Goal: Transaction & Acquisition: Book appointment/travel/reservation

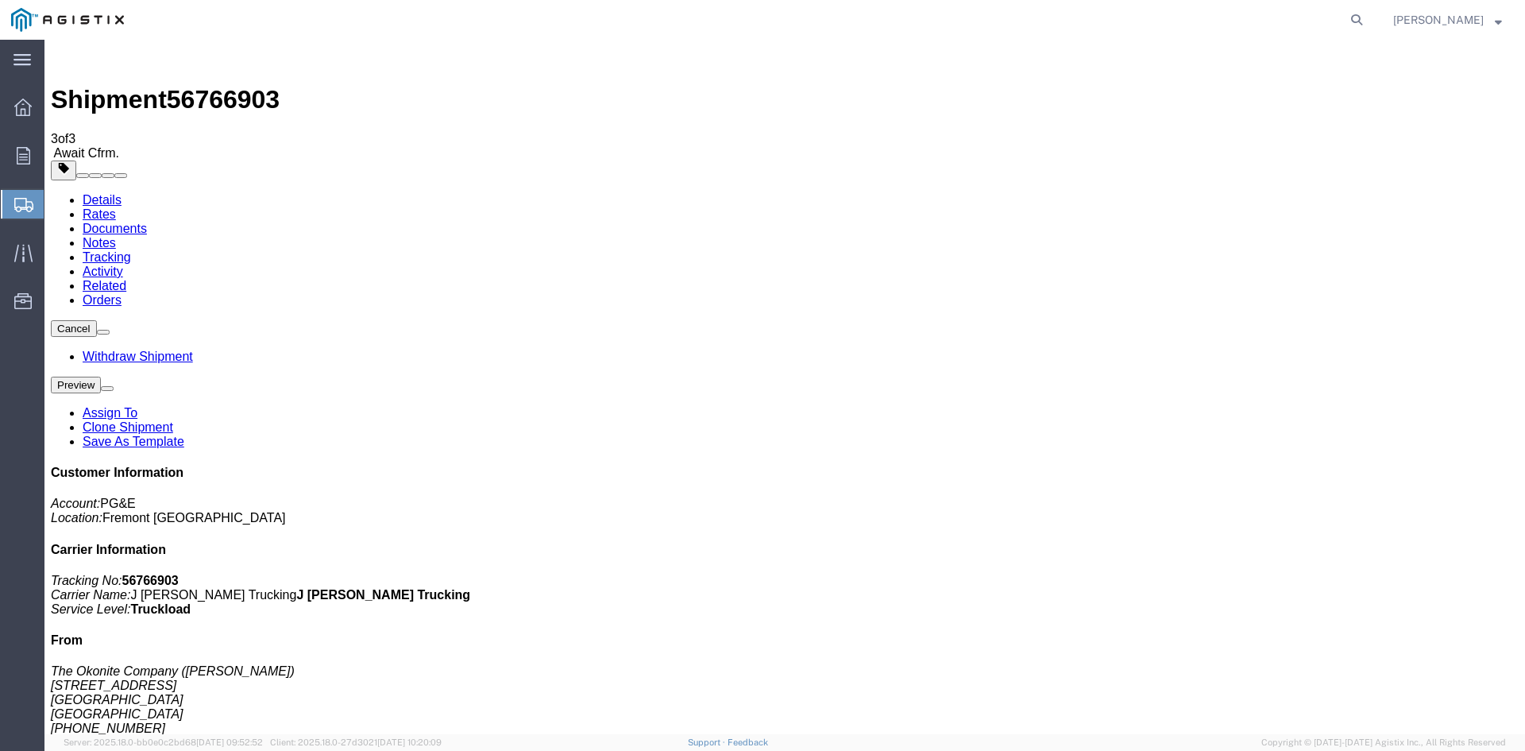
click at [0, 0] on span "Create from Template" at bounding box center [0, 0] width 0 height 0
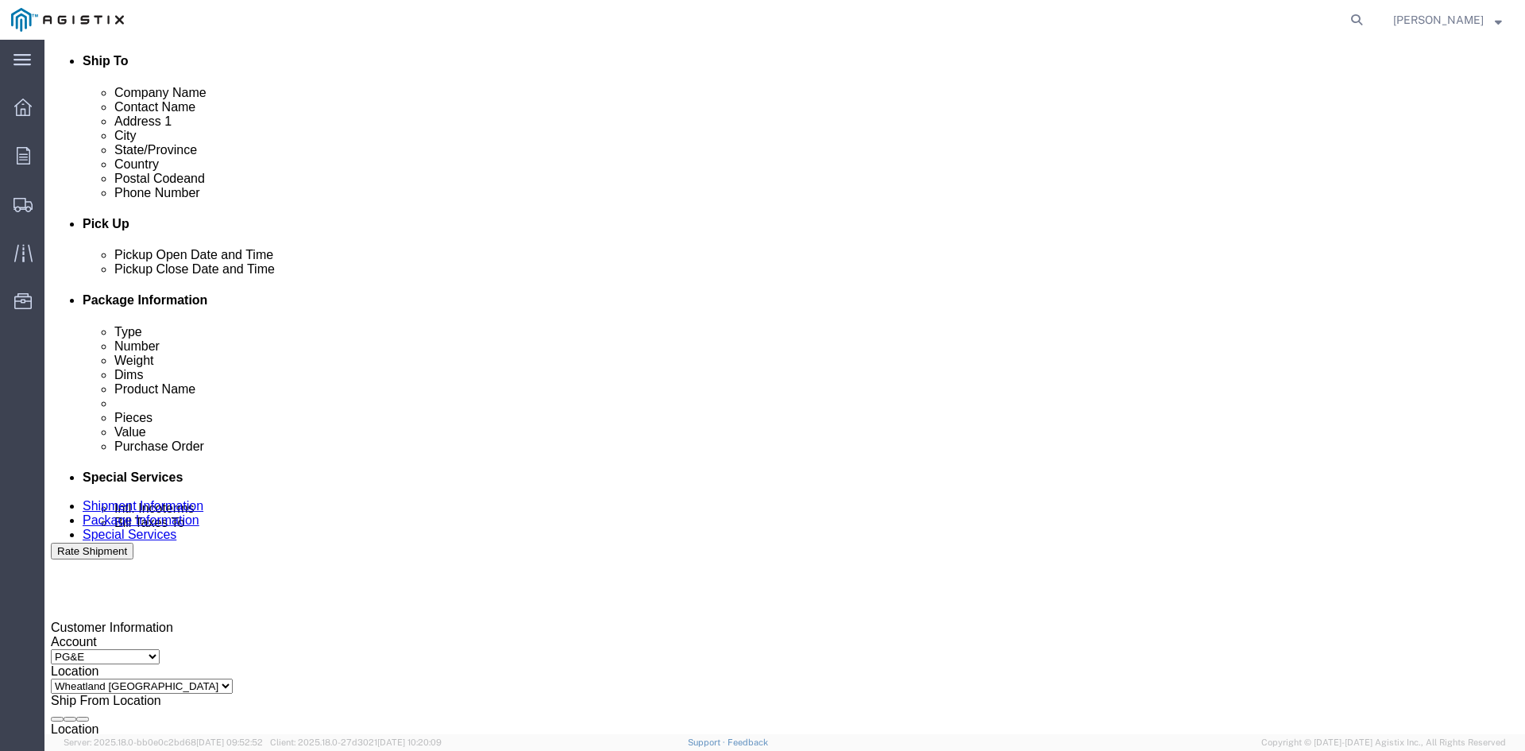
scroll to position [556, 0]
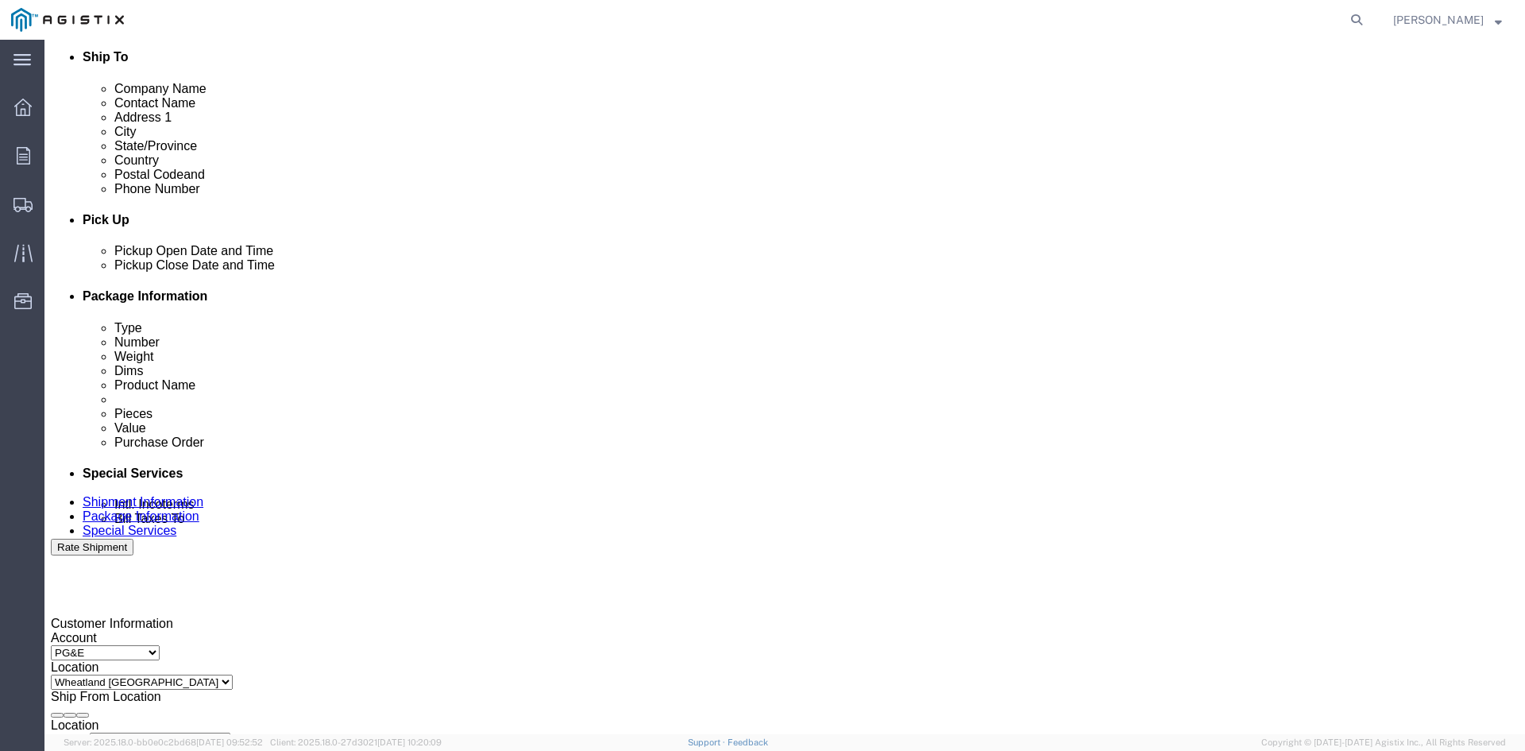
click div "[DATE] 1:47 PM"
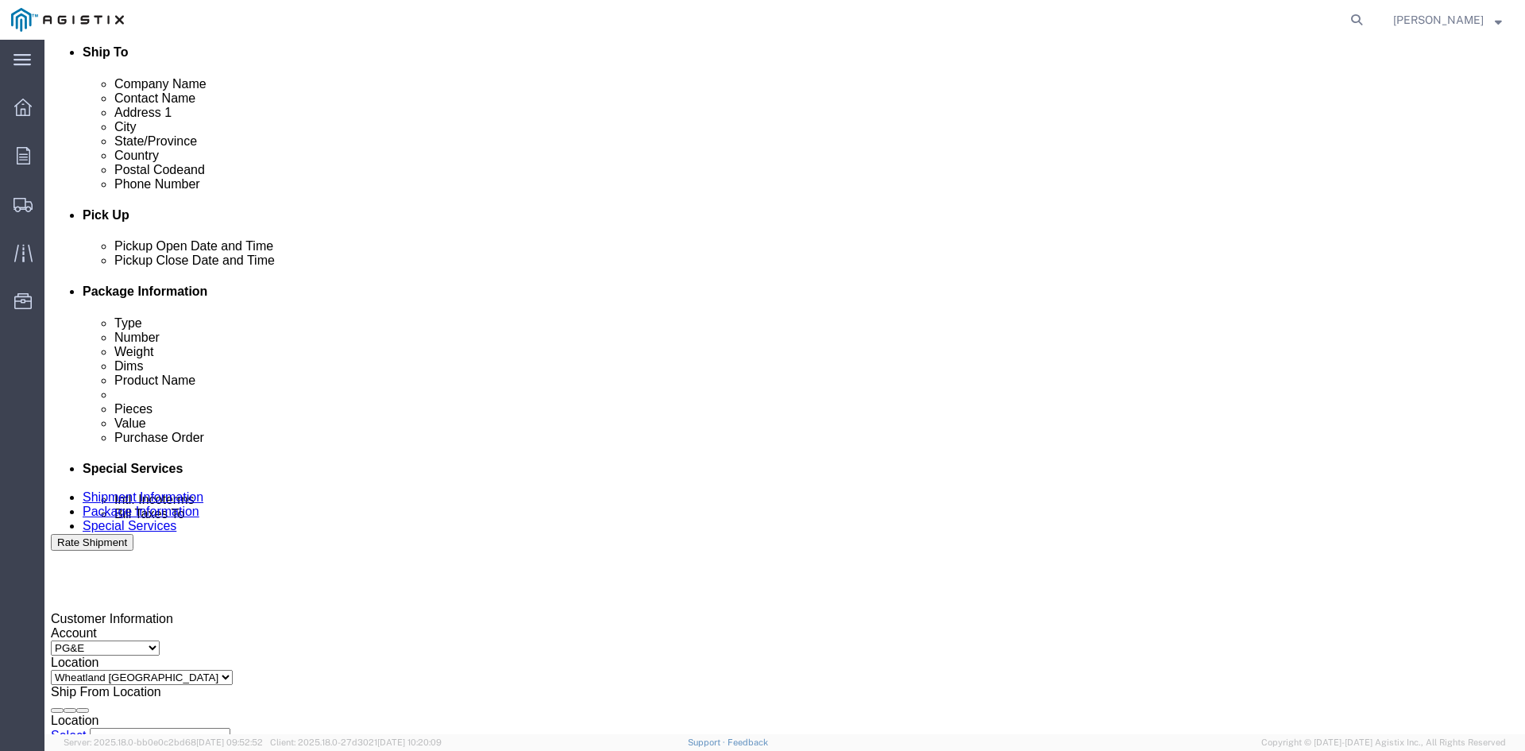
type input "12:47 PM"
click button "Apply"
click div "[DATE] 1:47 PM"
click button "Apply"
click div
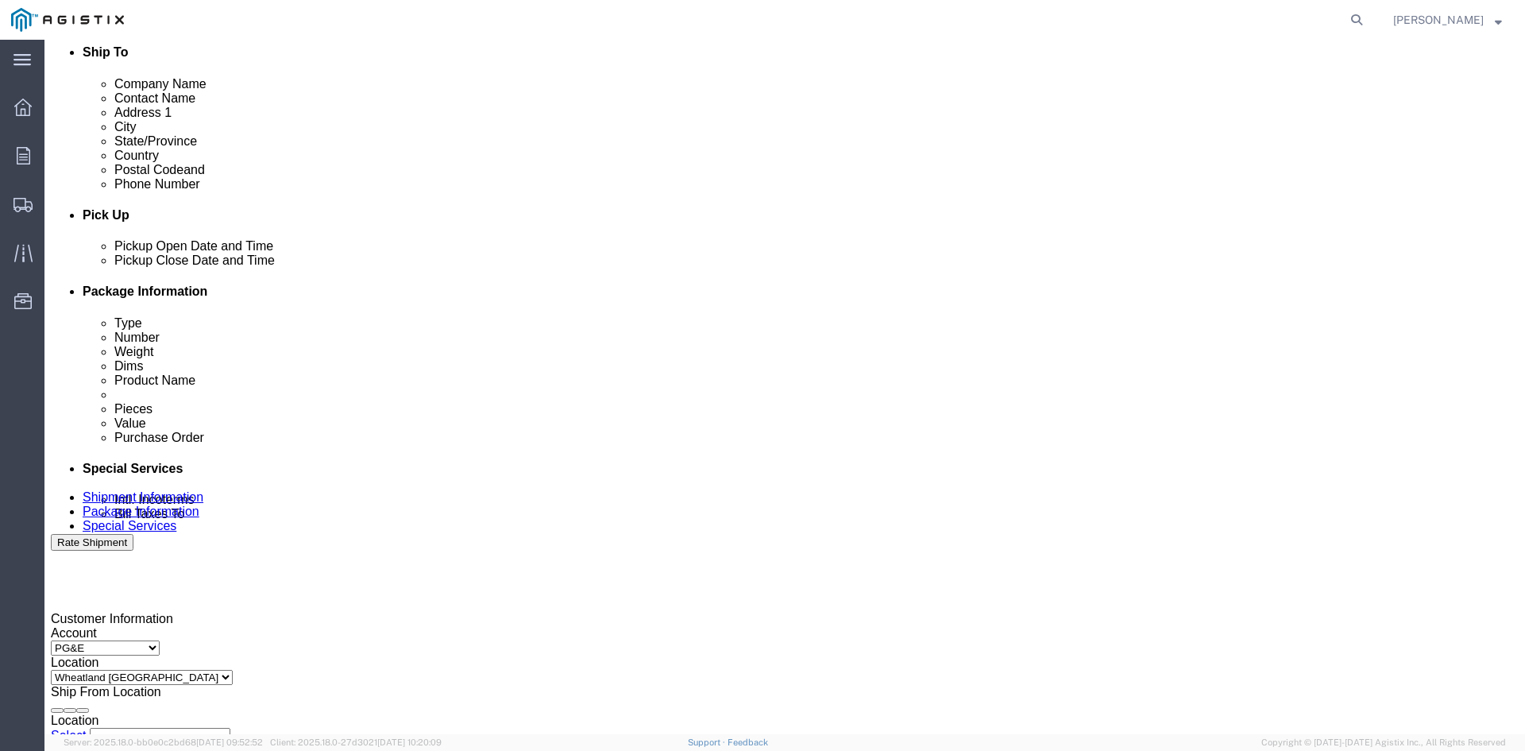
click button "Apply"
click div
click button "Apply"
click input "3501322691"
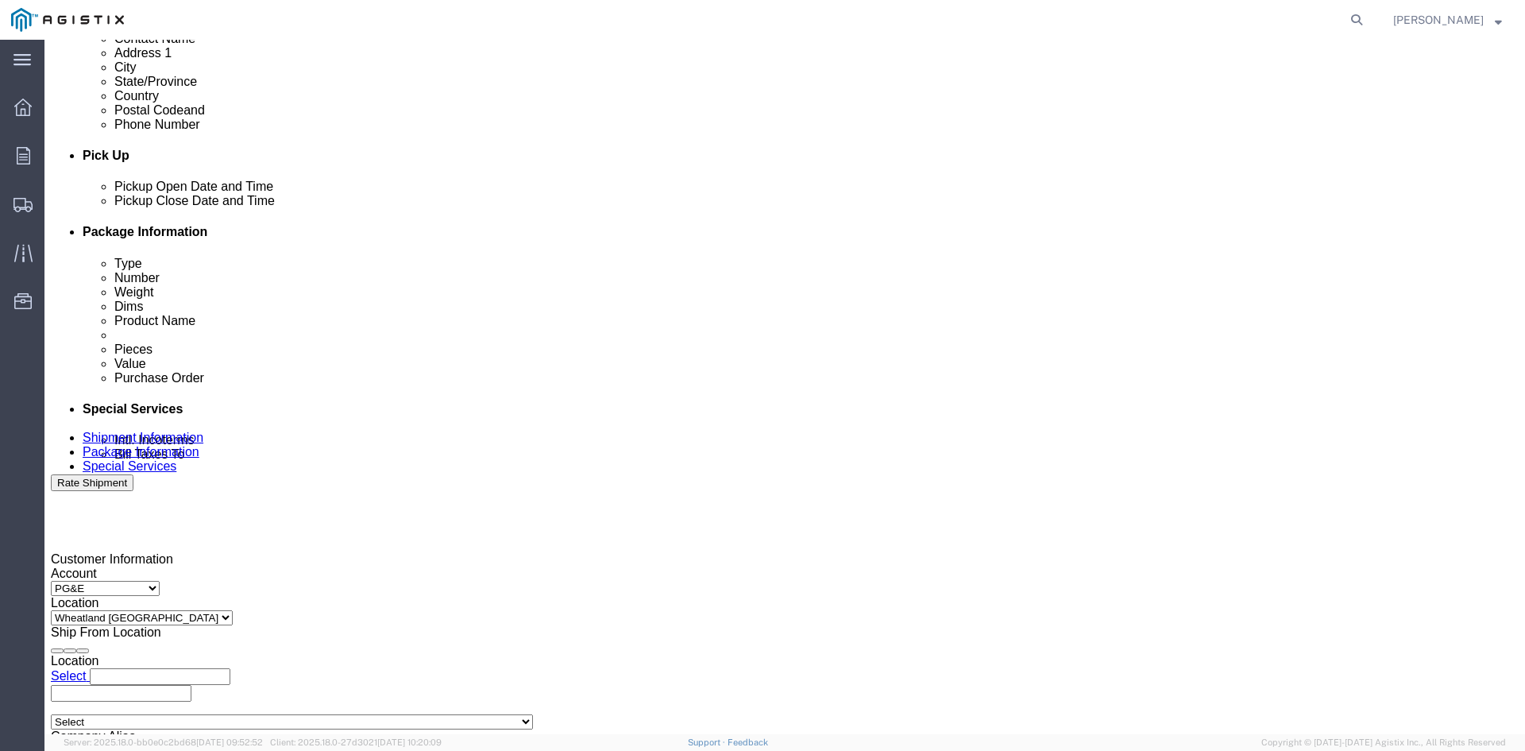
scroll to position [799, 0]
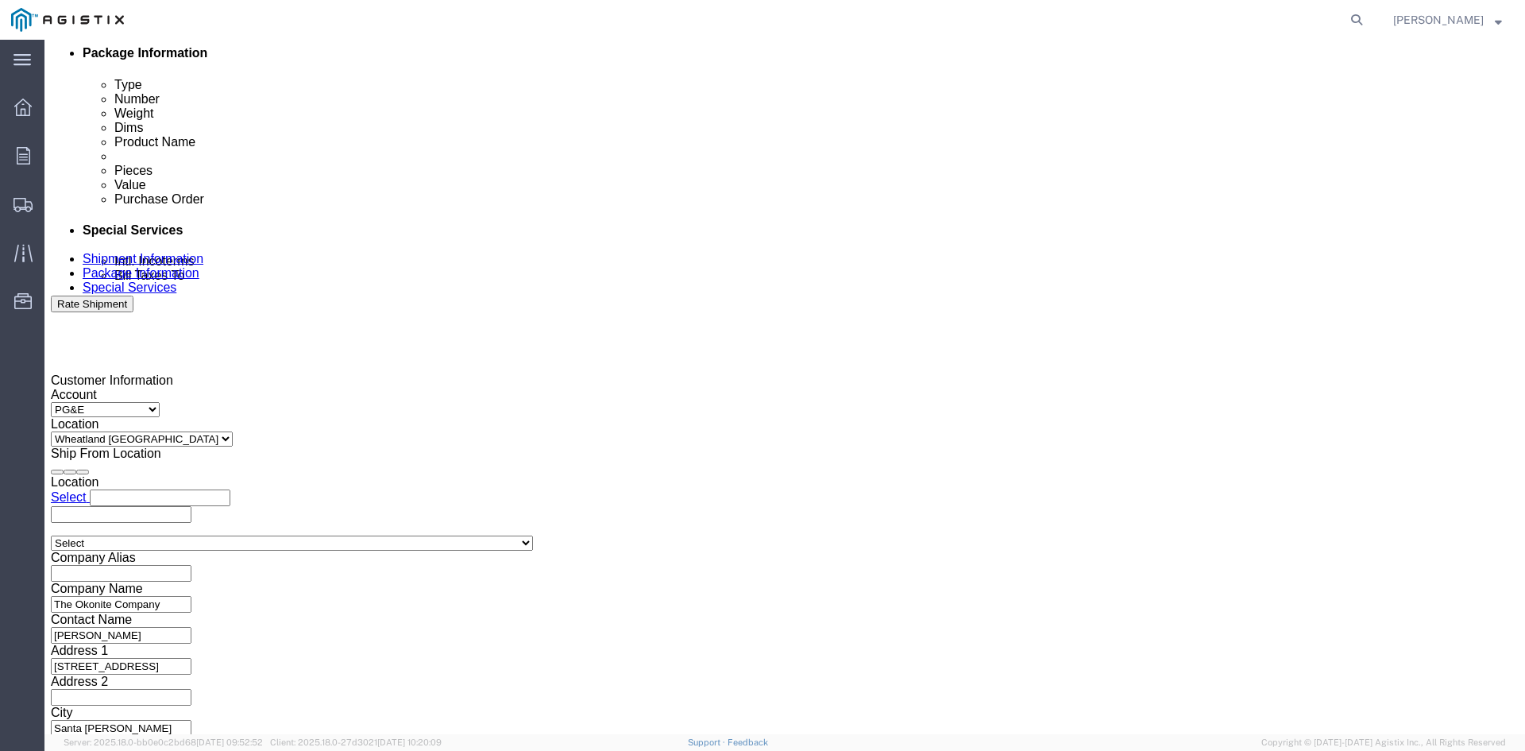
type input "3501418371"
click button "Continue"
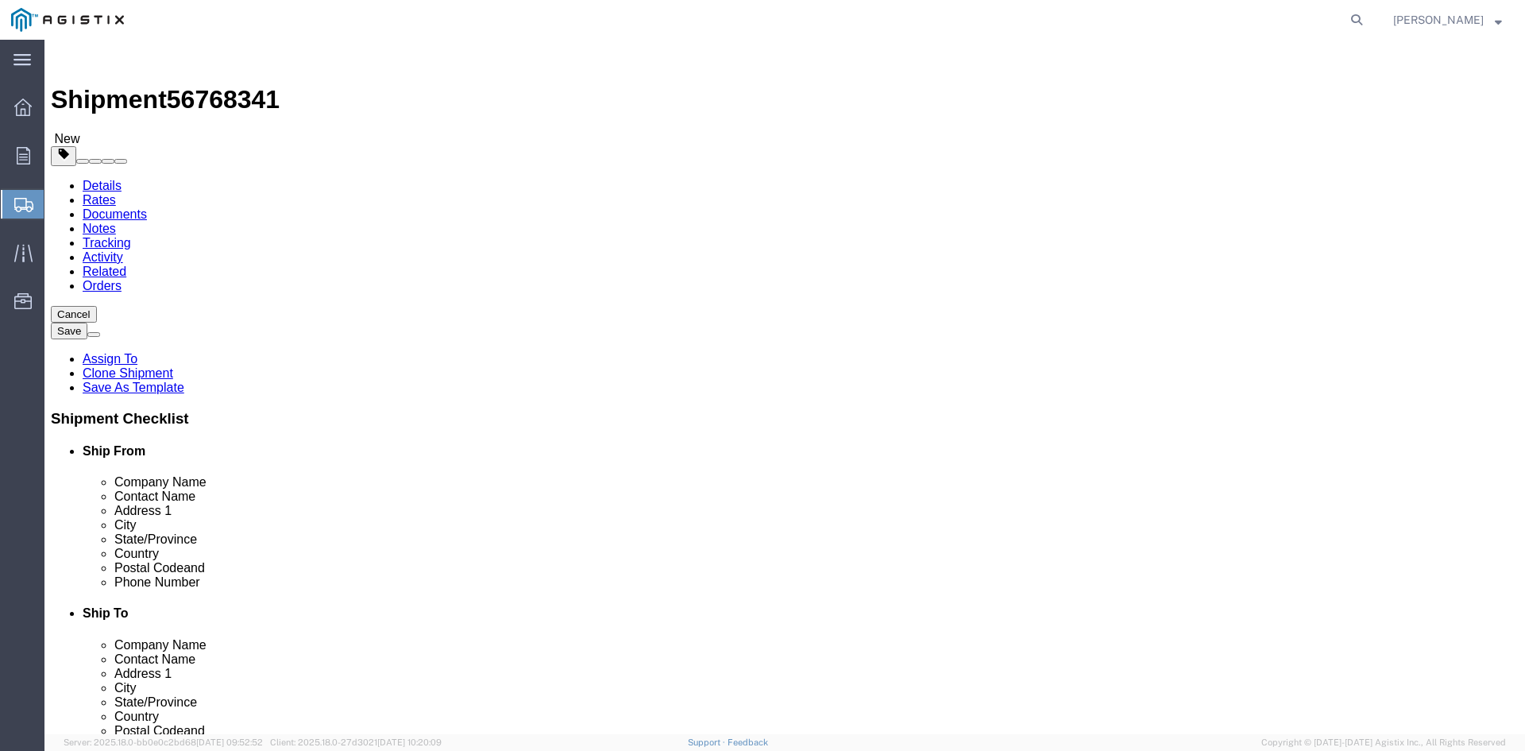
click input "41860.00"
type input "4"
type input "40160"
click div "8 x Roll(s) Package Type Select Bulk Bundle(s) Cardboard Box(es) Carton(s) Crat…"
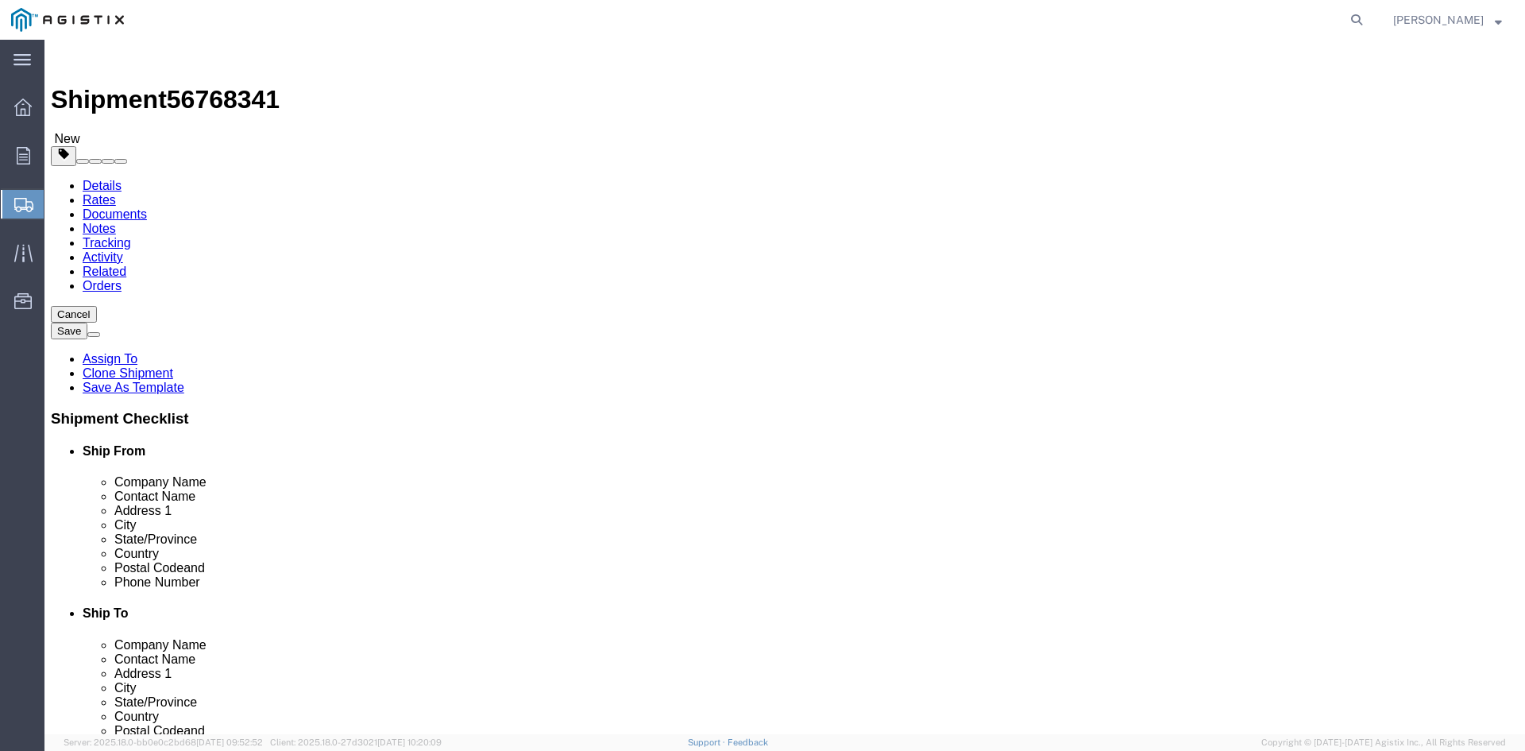
click div "8 x Roll(s) Package Type Select Bulk Bundle(s) Cardboard Box(es) Carton(s) Crat…"
click dd "8.00 Each"
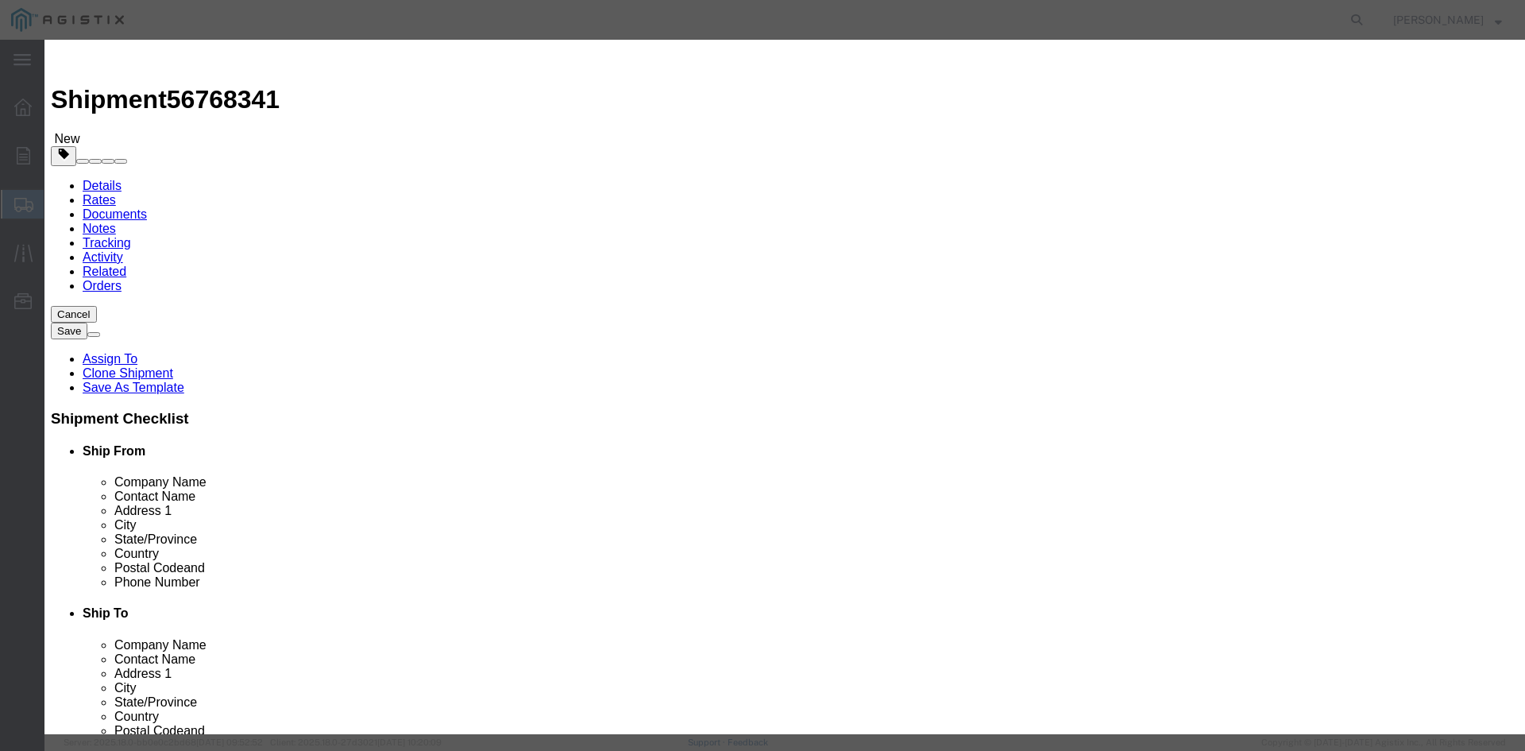
scroll to position [16, 0]
drag, startPoint x: 470, startPoint y: 242, endPoint x: 718, endPoint y: 257, distance: 248.4
click textarea "THIS LOAD REQUIRES 8 CHAINS AND 4 SETS OF COIL RACKS. ADVANCED PICKUP NOTIFICAT…"
click textarea
paste textarea "THIS LOAD REQUIRES 8 CHAINS AND 4 SETS OF COIL RACKS. ADVANCED PICKUP NOTIFICAT…"
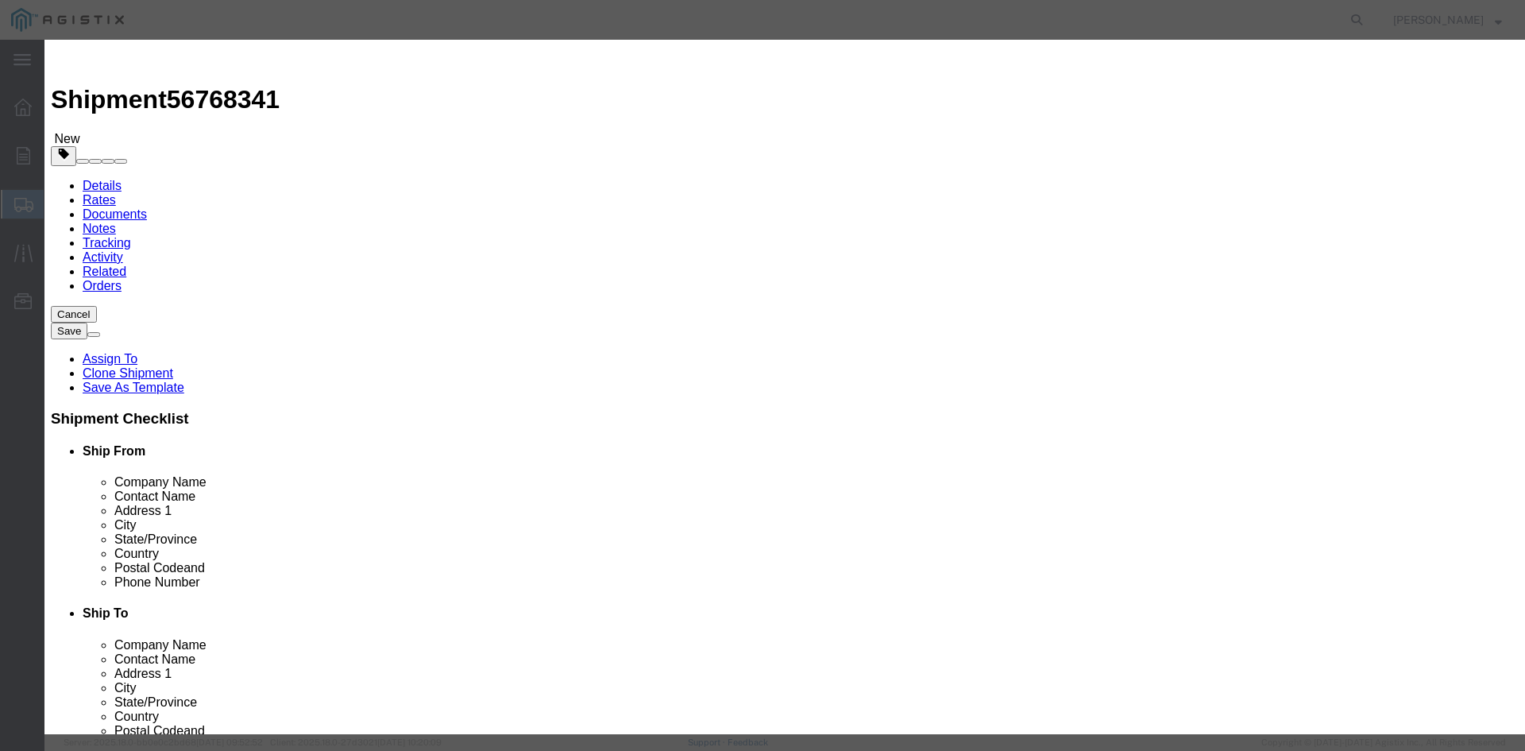
scroll to position [13, 0]
type textarea "THIS LOAD REQUIRES 8 CHAINS AND 4 SETS OF COIL RACKS. ADVANCED PICKUP NOTIFICAT…"
click input "111933.00"
type input "1"
type input "126685"
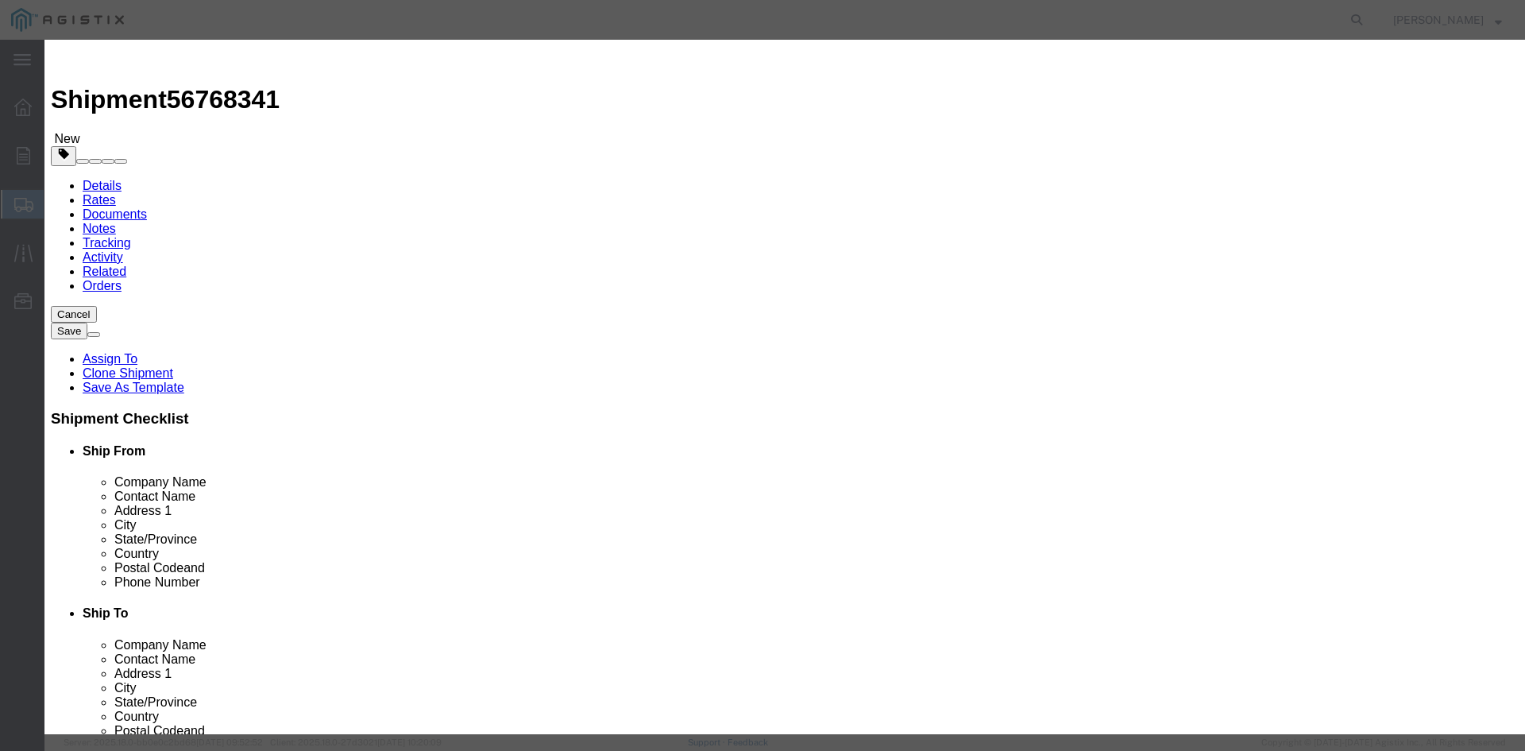
click button "Save & Close"
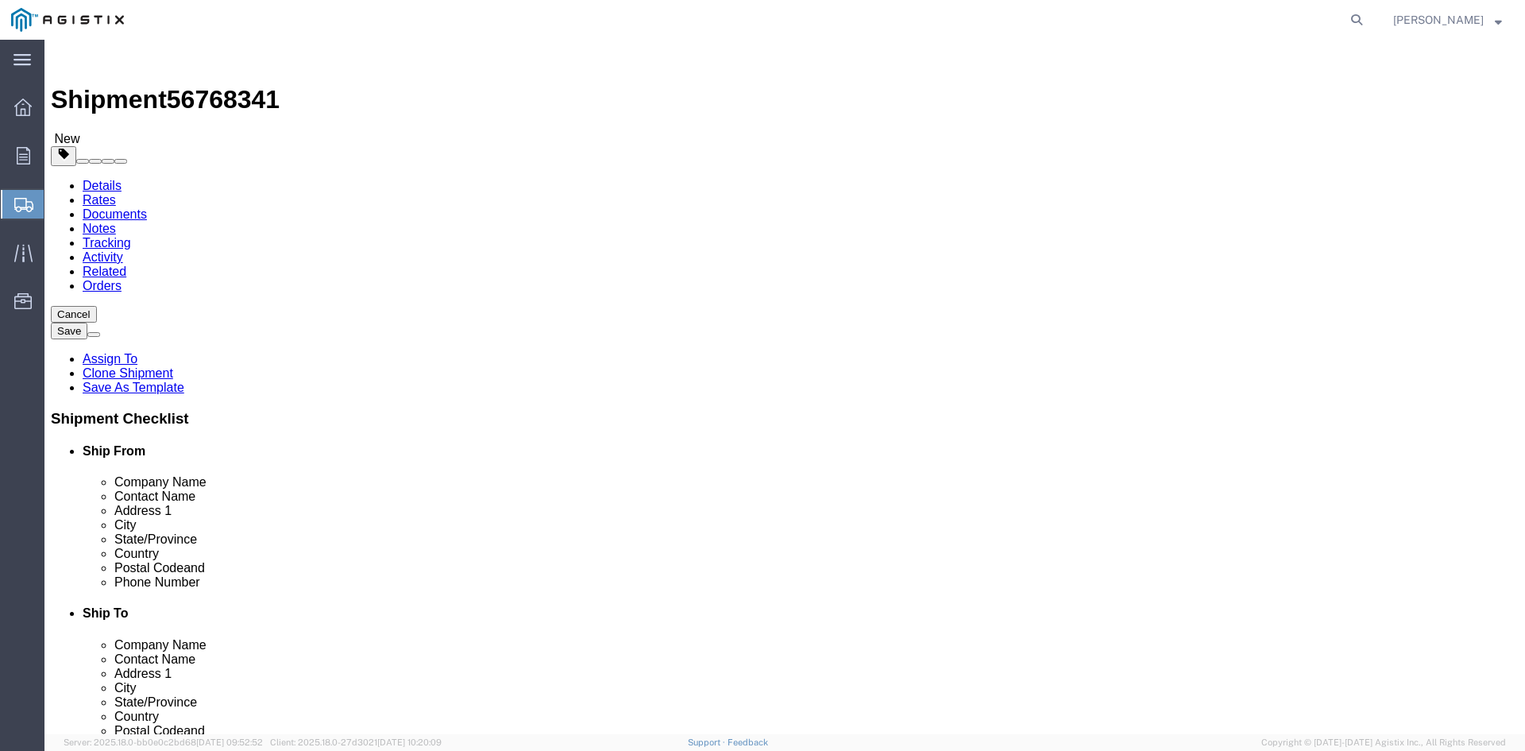
click button "Rate Shipment"
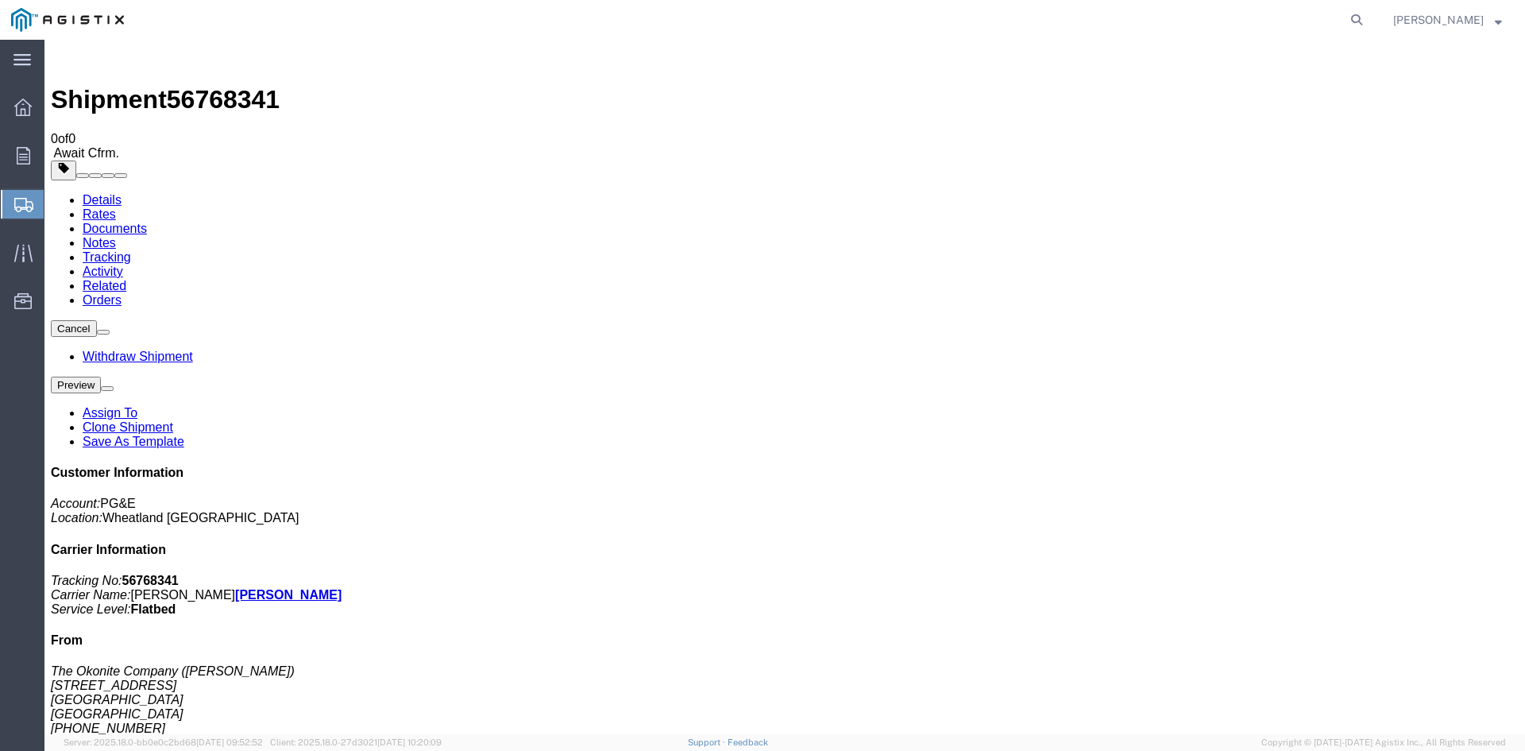
click at [0, 0] on span "Create from Template" at bounding box center [0, 0] width 0 height 0
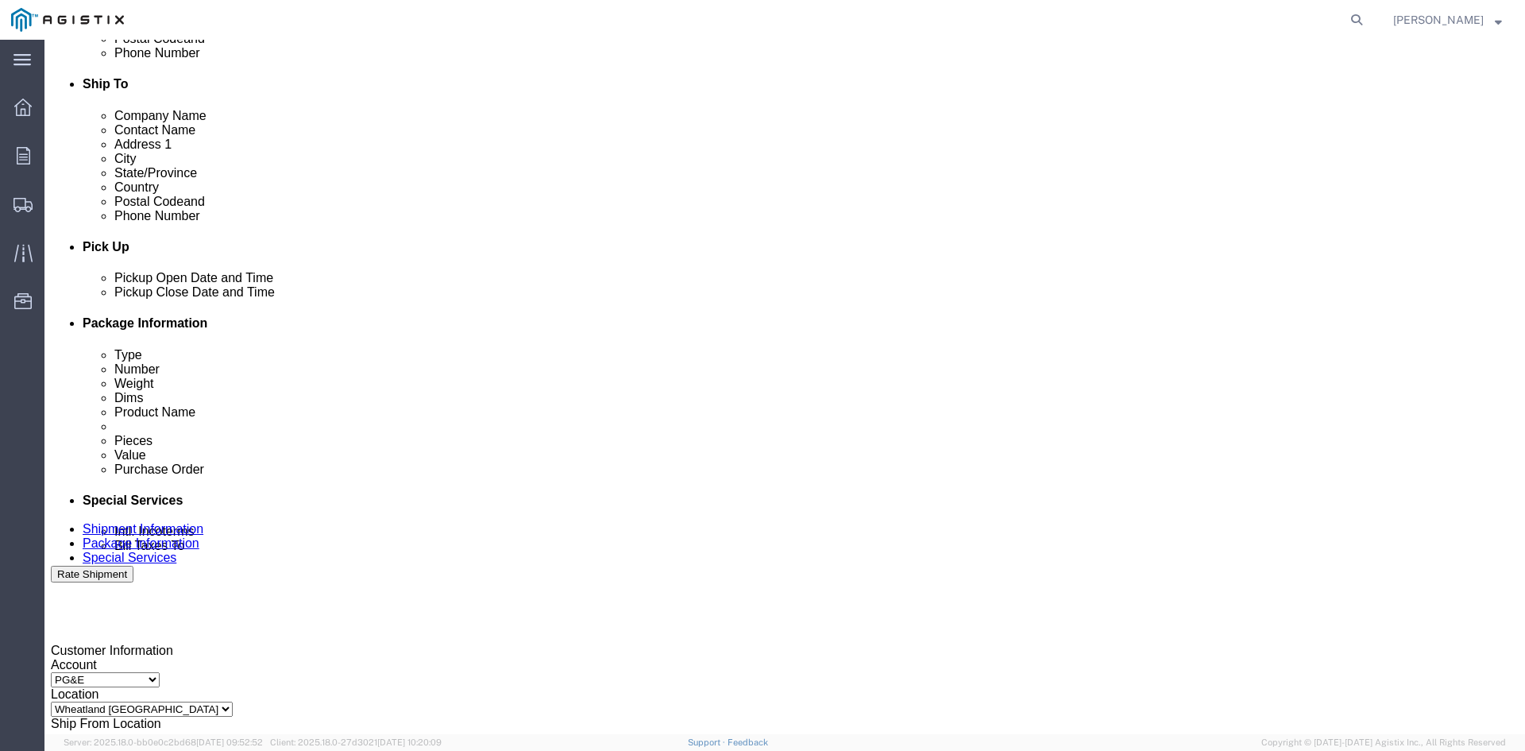
scroll to position [556, 0]
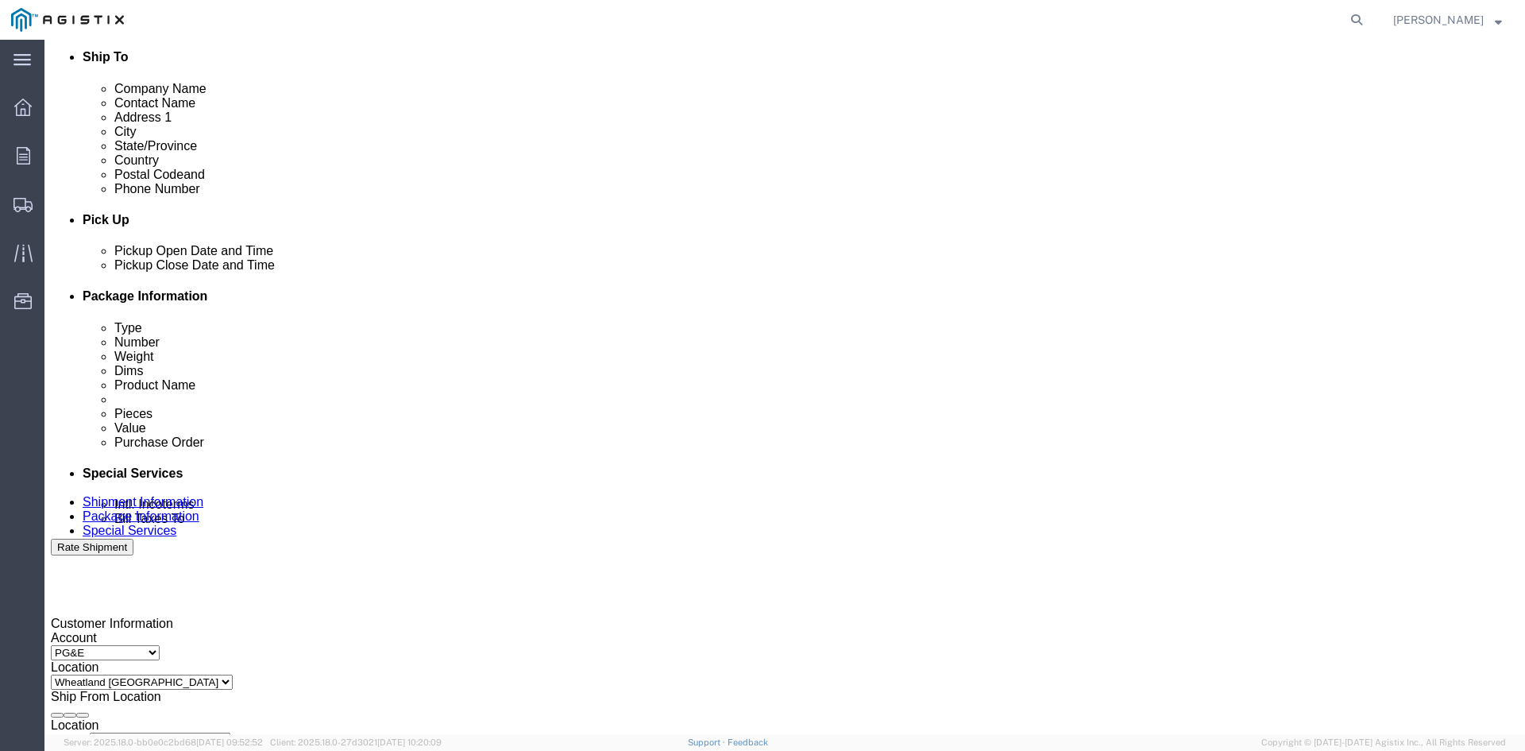
click div "[DATE] 1:49 PM"
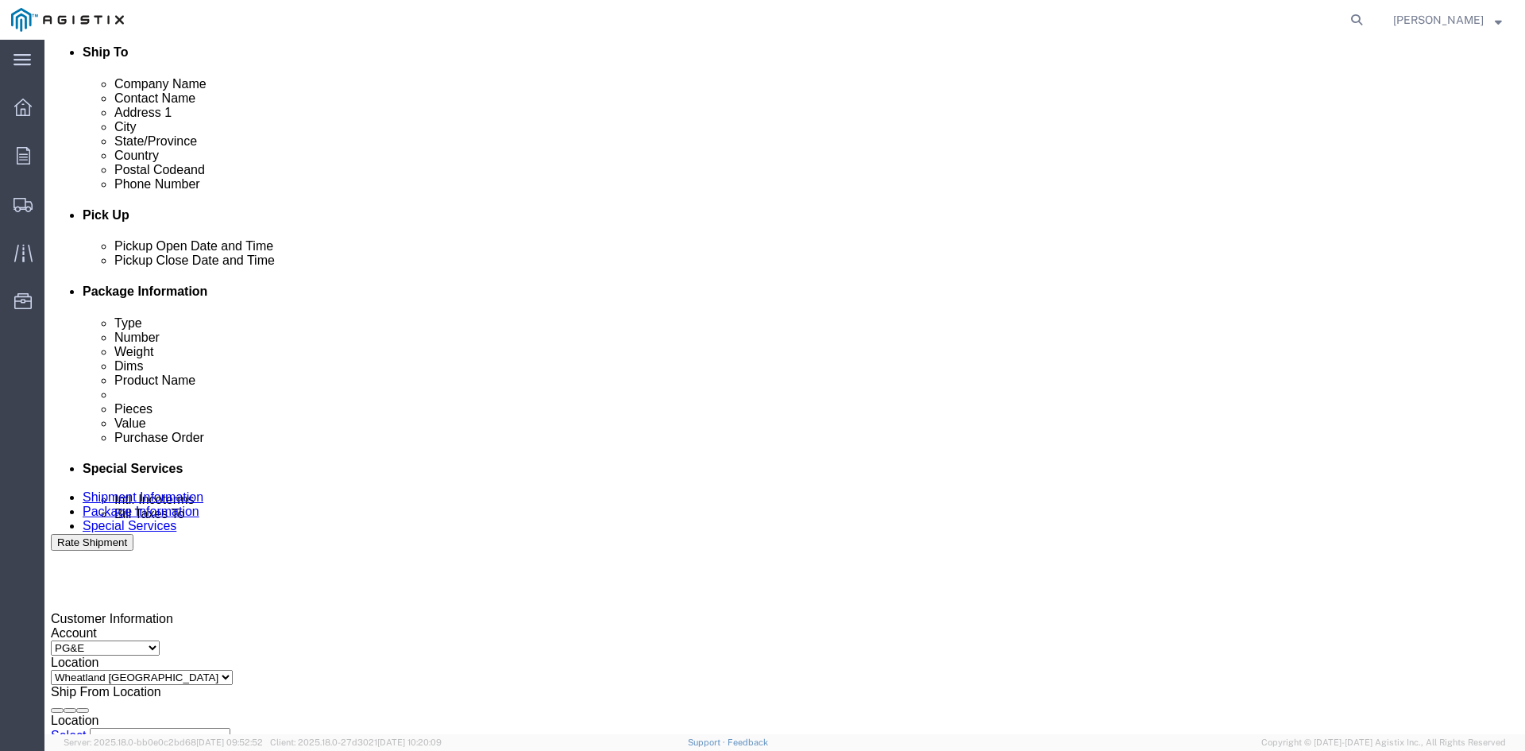
click input "1:49 PM"
type input "12:49 PM"
click button "Apply"
click div "[DATE] 1:49 PM"
click button "Apply"
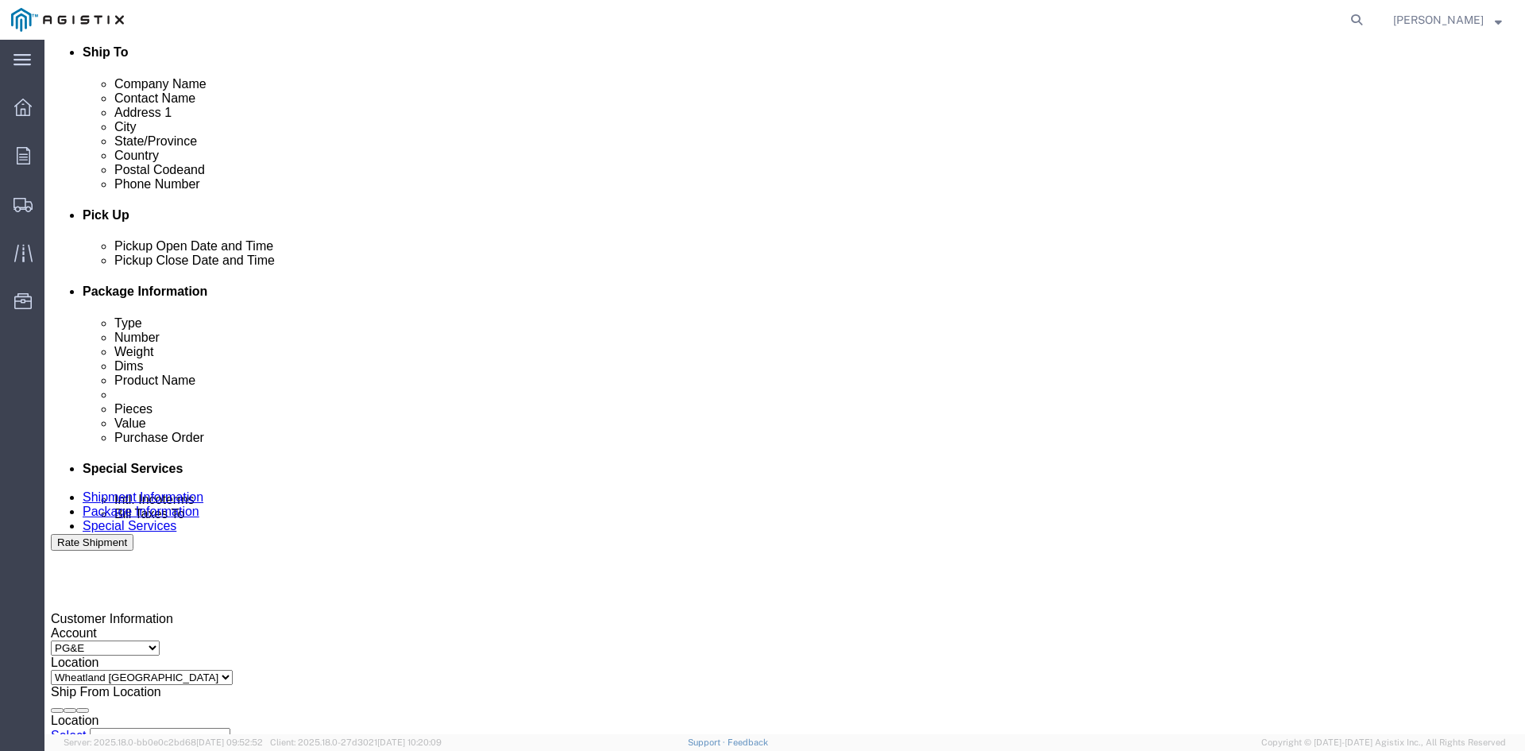
click div
drag, startPoint x: 774, startPoint y: 687, endPoint x: 788, endPoint y: 678, distance: 16.8
click button "Apply"
click div
drag, startPoint x: 1054, startPoint y: 678, endPoint x: 1033, endPoint y: 674, distance: 22.0
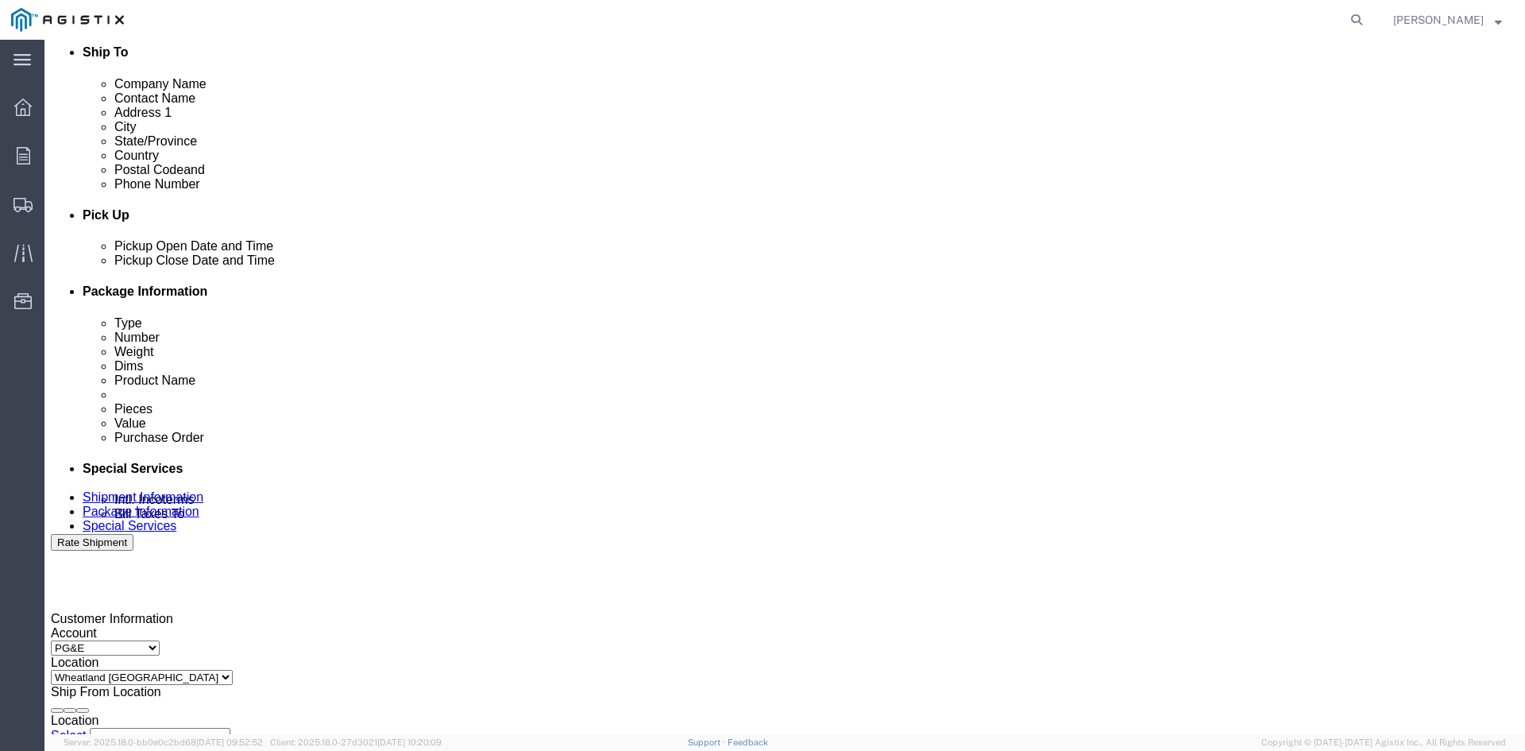
click button "Apply"
click input "3501322691"
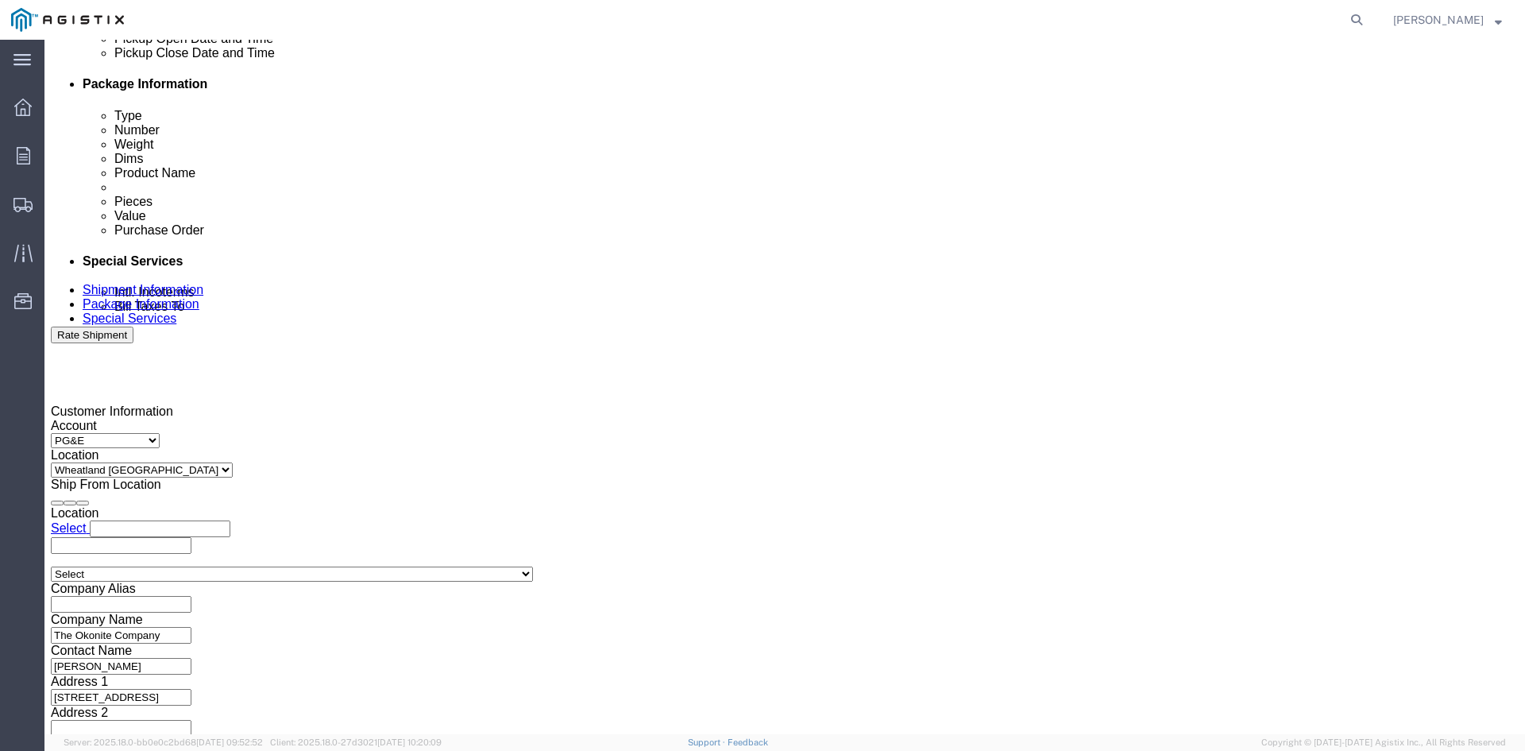
scroll to position [800, 0]
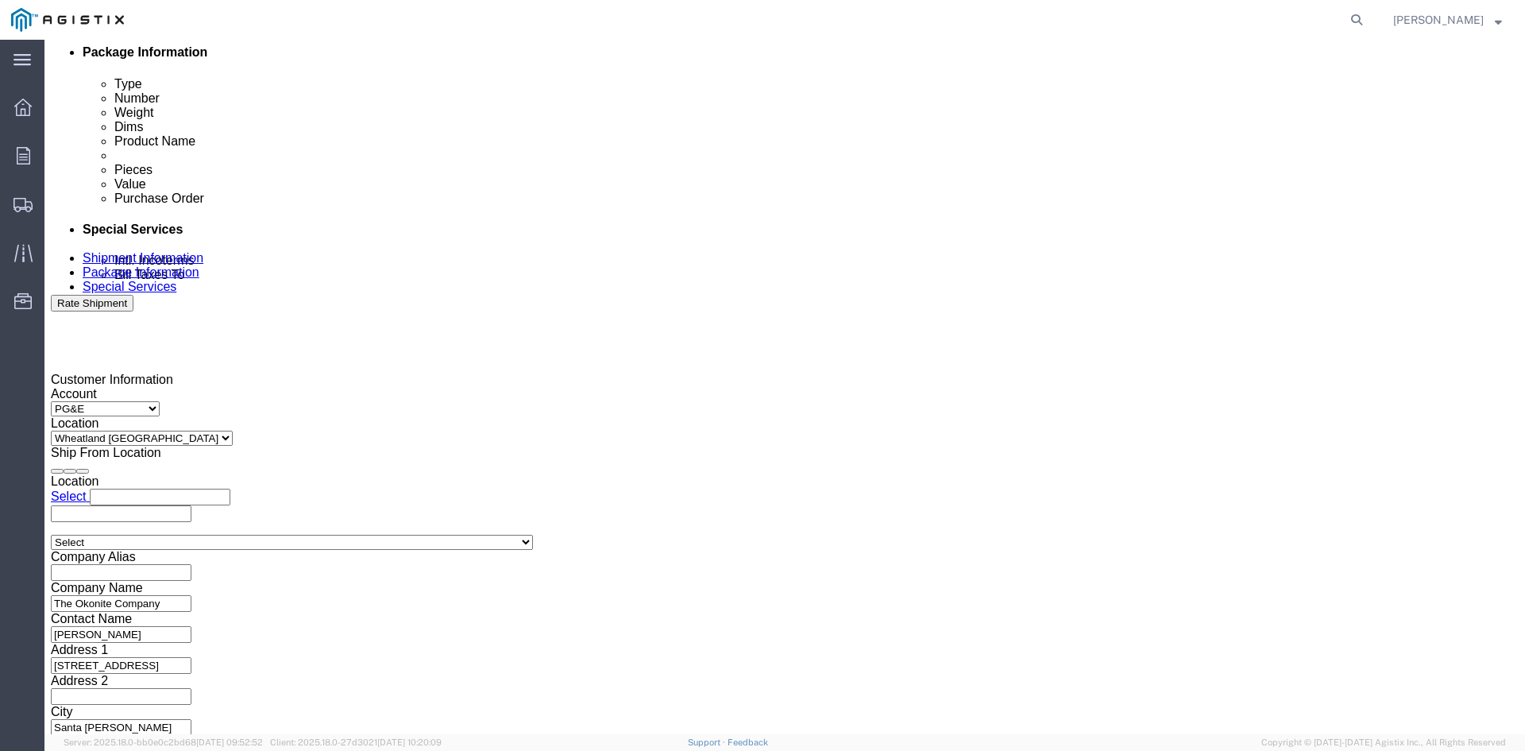
type input "3501418371"
click button "Continue"
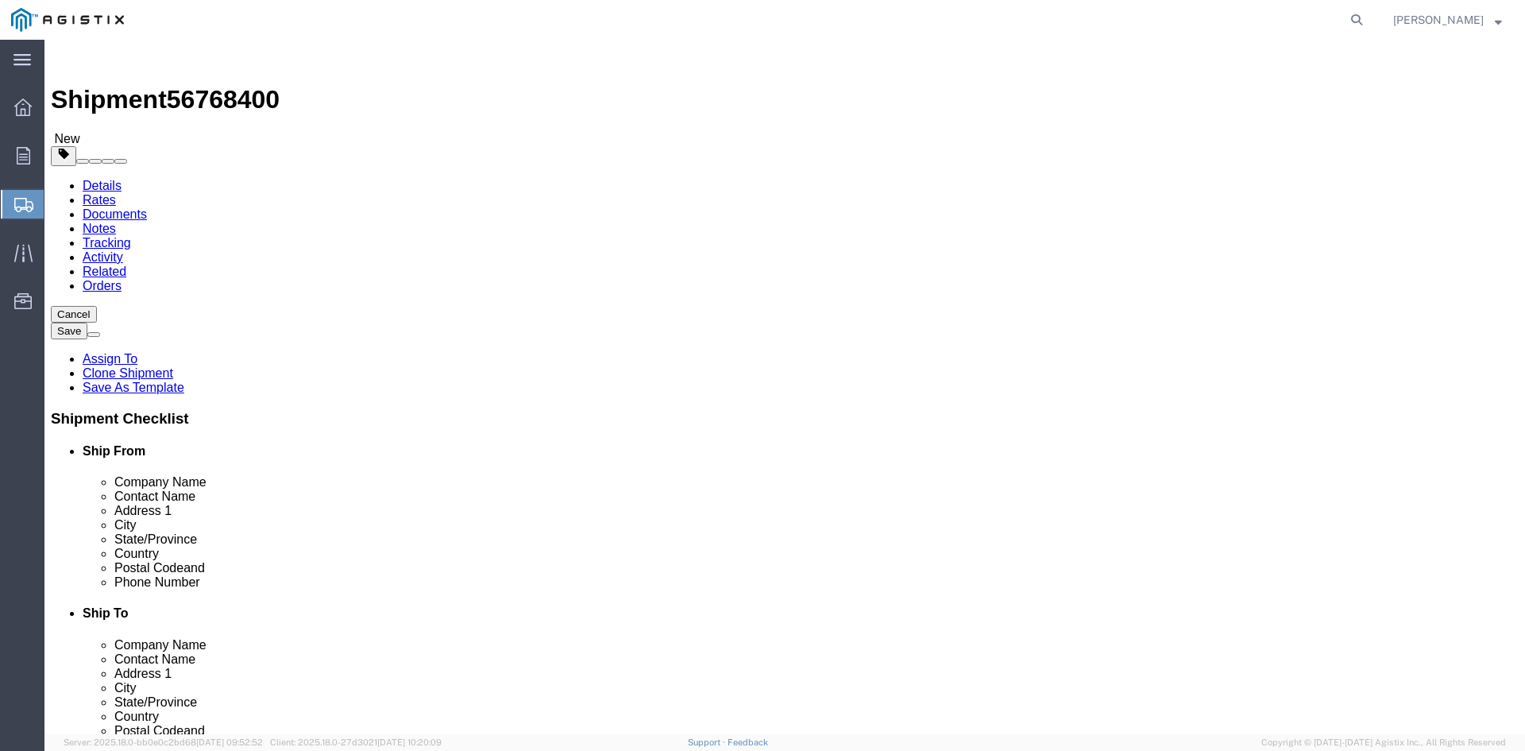
click input "41860.00"
type input "4"
type input "34800"
click dd "8.00 Each"
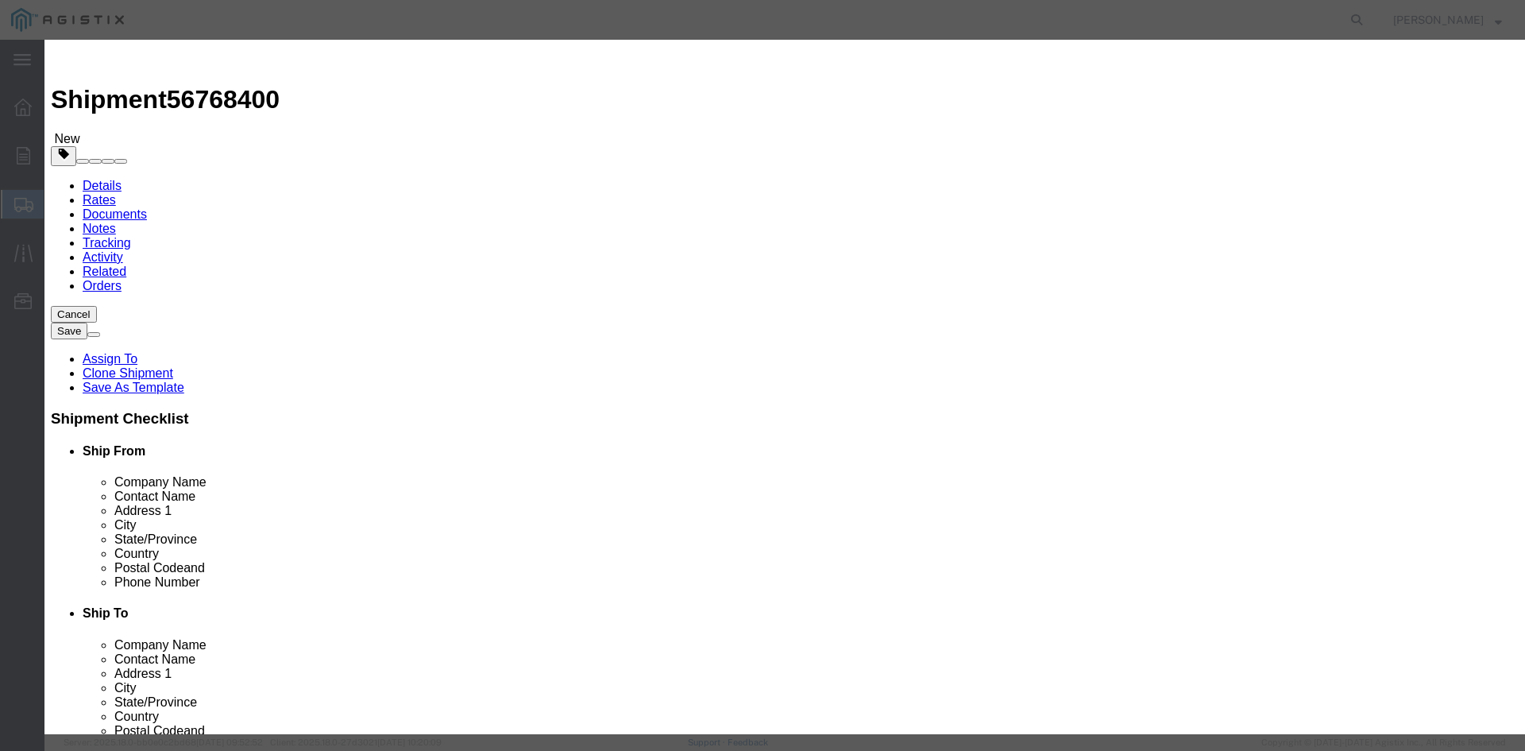
paste textarea "THIS LOAD REQUIRES 8 CHAINS AND 4 SETS OF COIL RACKS. ADVANCED PICKUP NOTIFICAT…"
type textarea "THIS LOAD REQUIRES 8 CHAINS AND 4 SETS OF COIL RACKS. ADVANCED PICKUP NOTIFICAT…"
click input "111933.00"
type input "1"
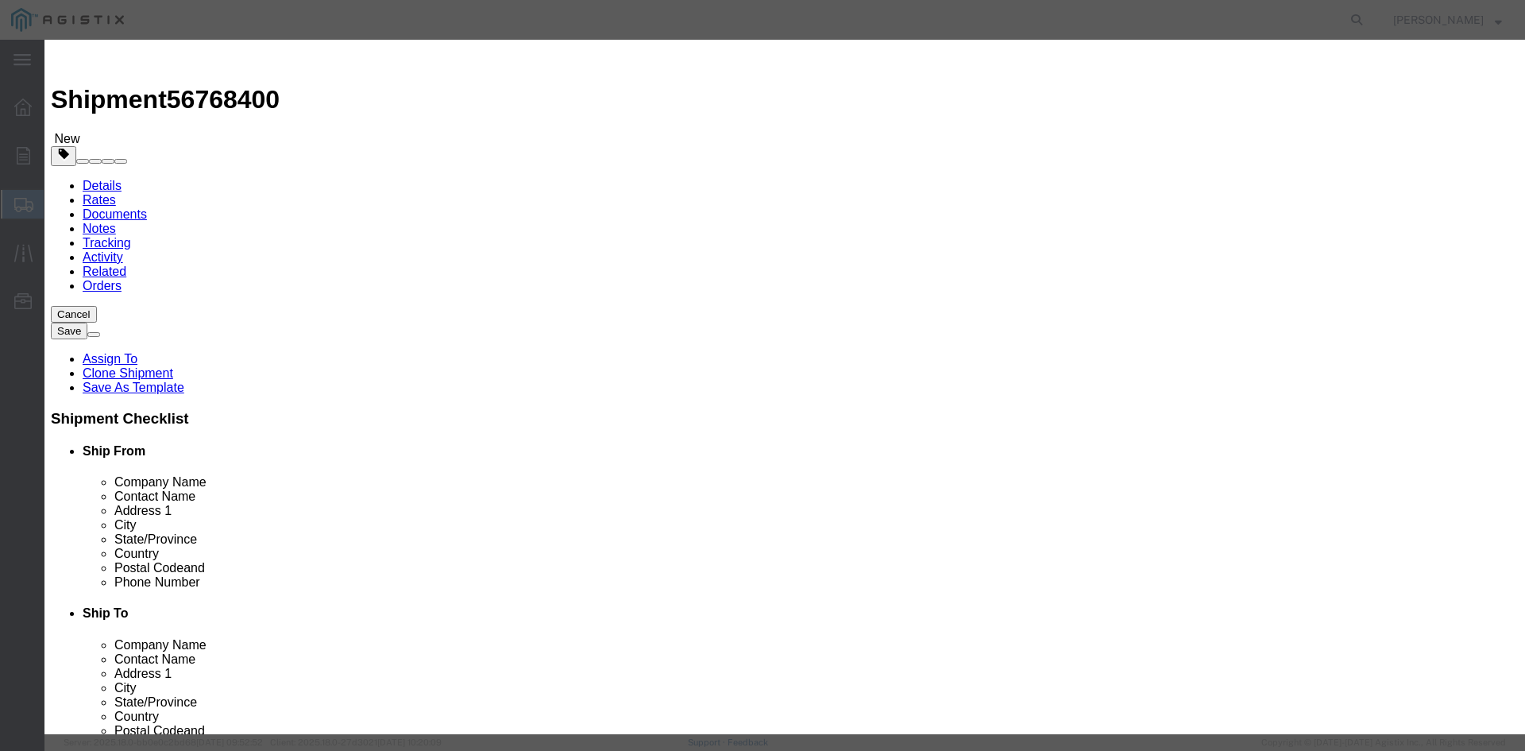
type input "110419"
click input "8.00"
type input "8"
type input "7"
type input "96616.63"
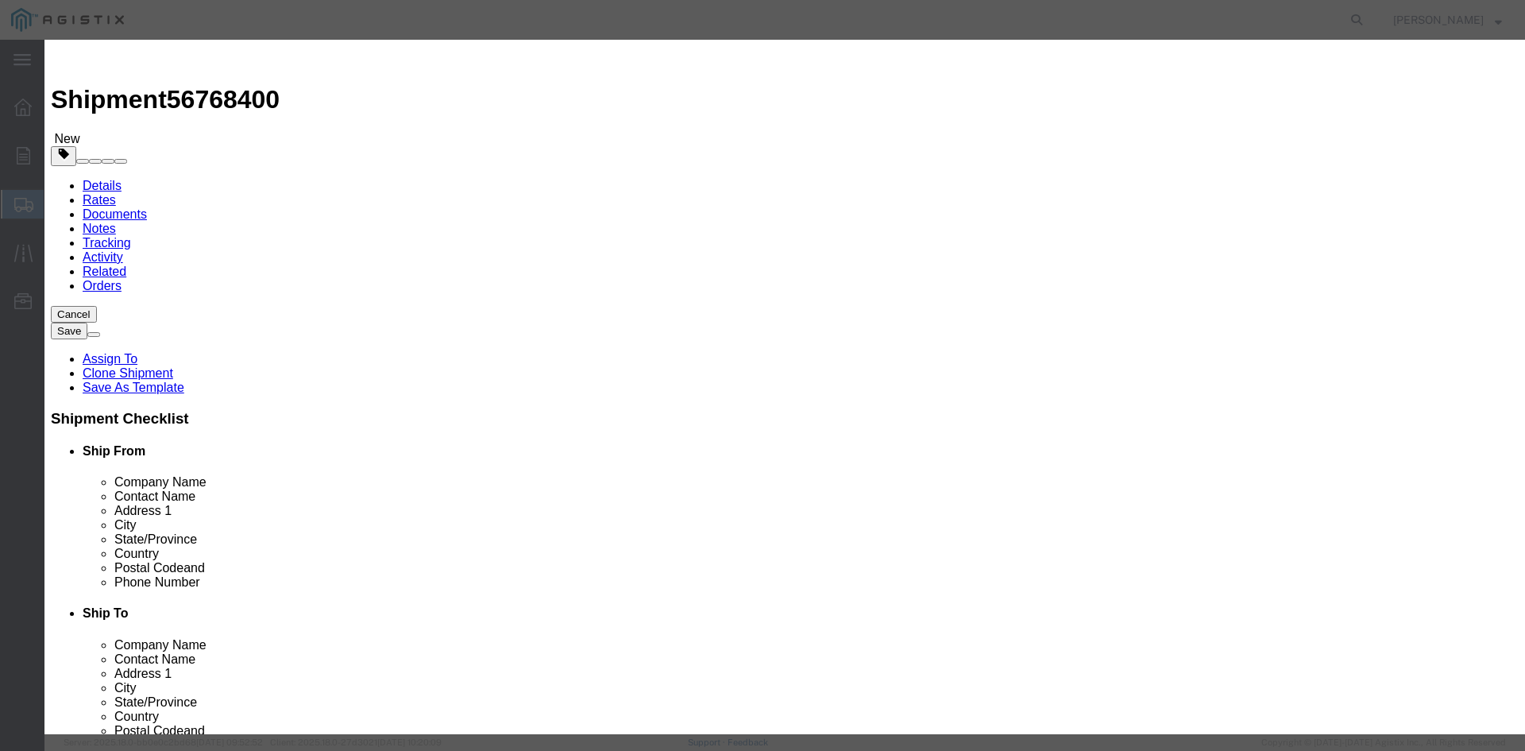
click button "Save & Close"
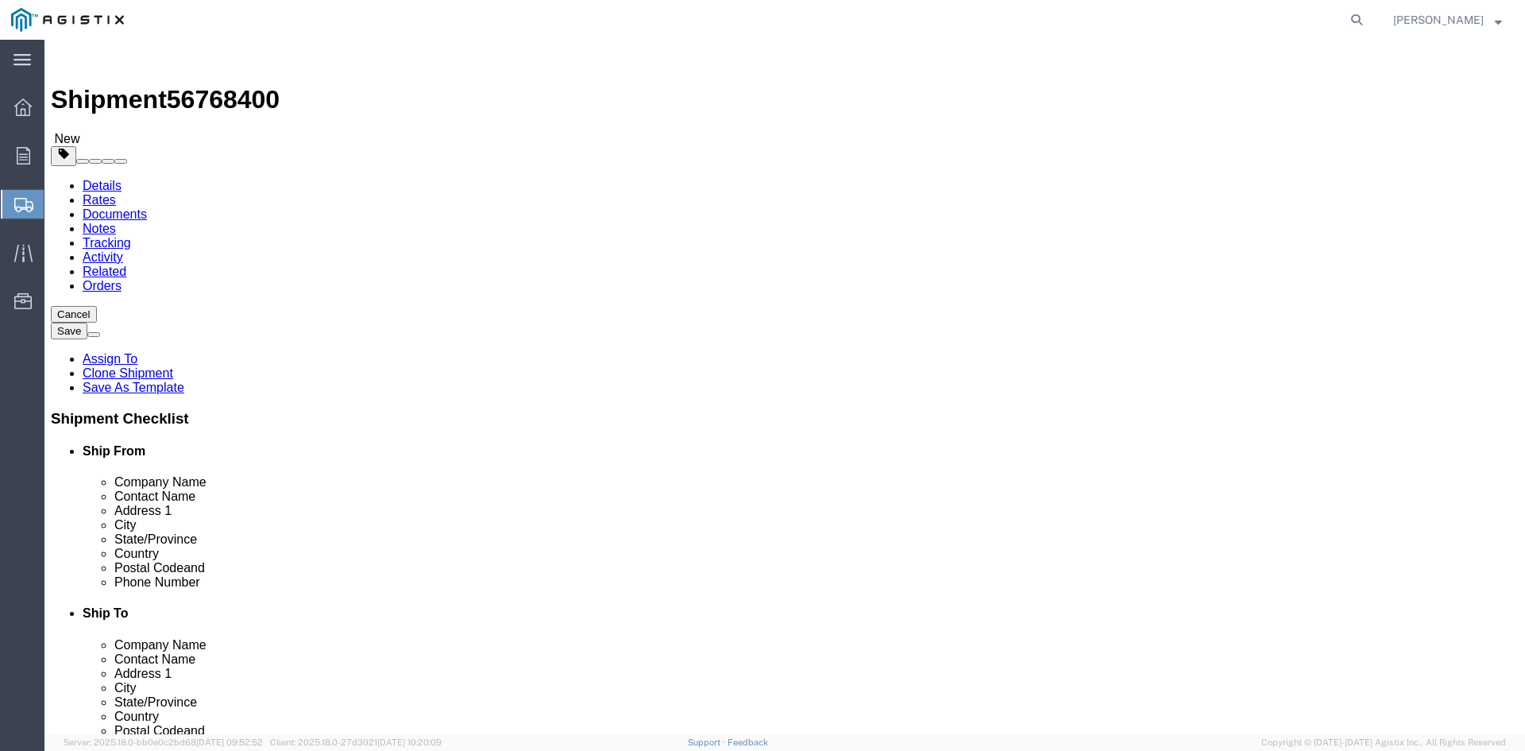
click input "8"
type input "7"
click div "7 x Roll(s) Package Type Select Bulk Bundle(s) Cardboard Box(es) Carton(s) Crat…"
click button "Rate Shipment"
